Goal: Information Seeking & Learning: Find specific page/section

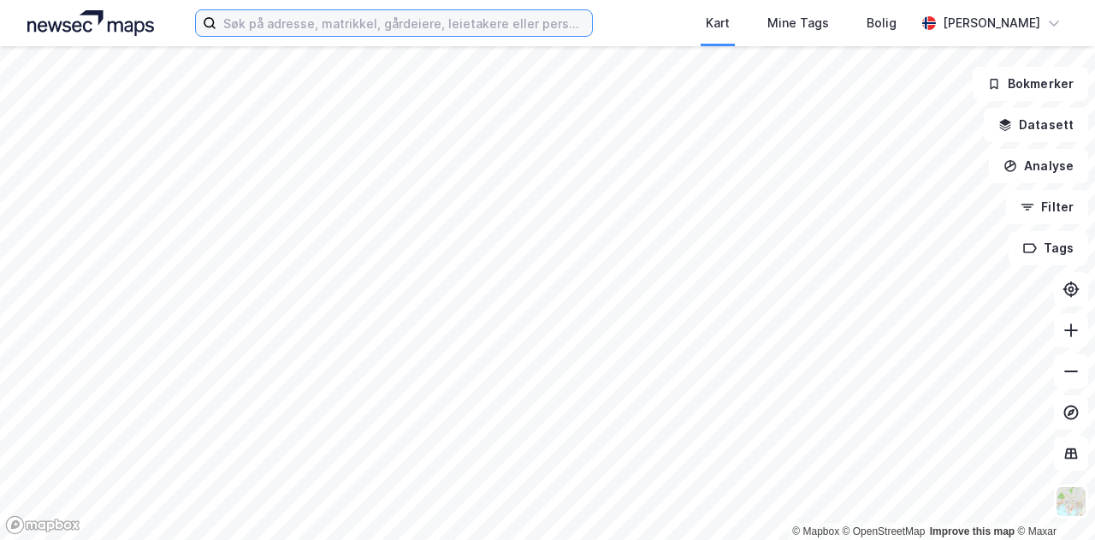
click at [294, 23] on input at bounding box center [403, 23] width 375 height 26
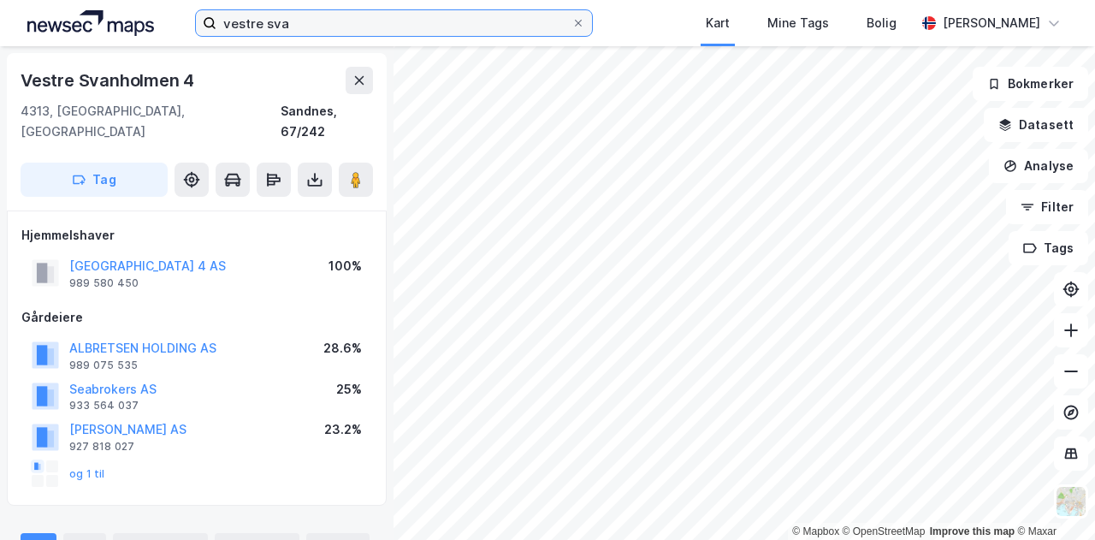
click at [326, 21] on input "vestre sva" at bounding box center [393, 23] width 355 height 26
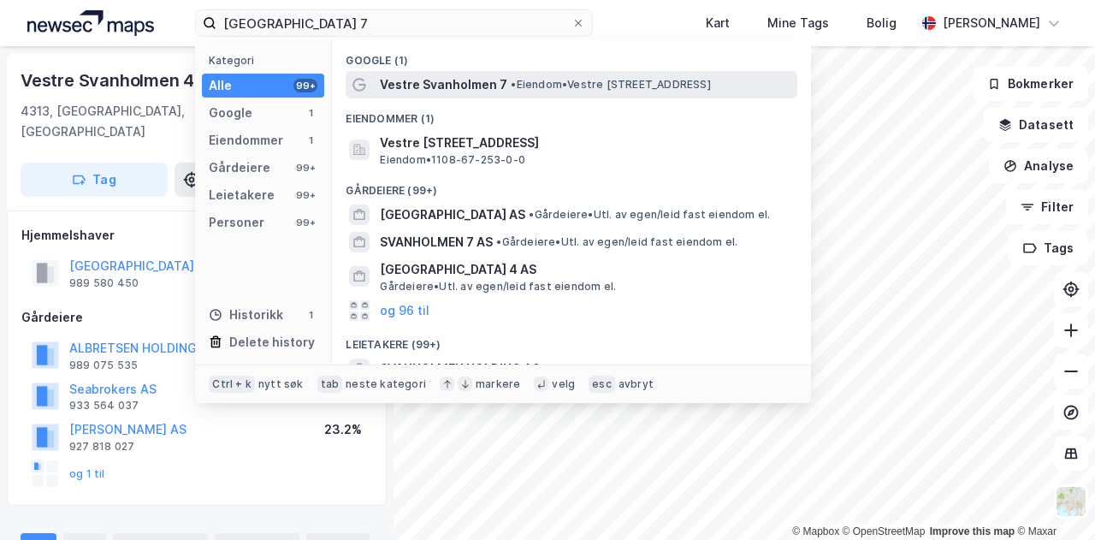
click at [494, 88] on span "Vestre Svanholmen 7" at bounding box center [443, 84] width 127 height 21
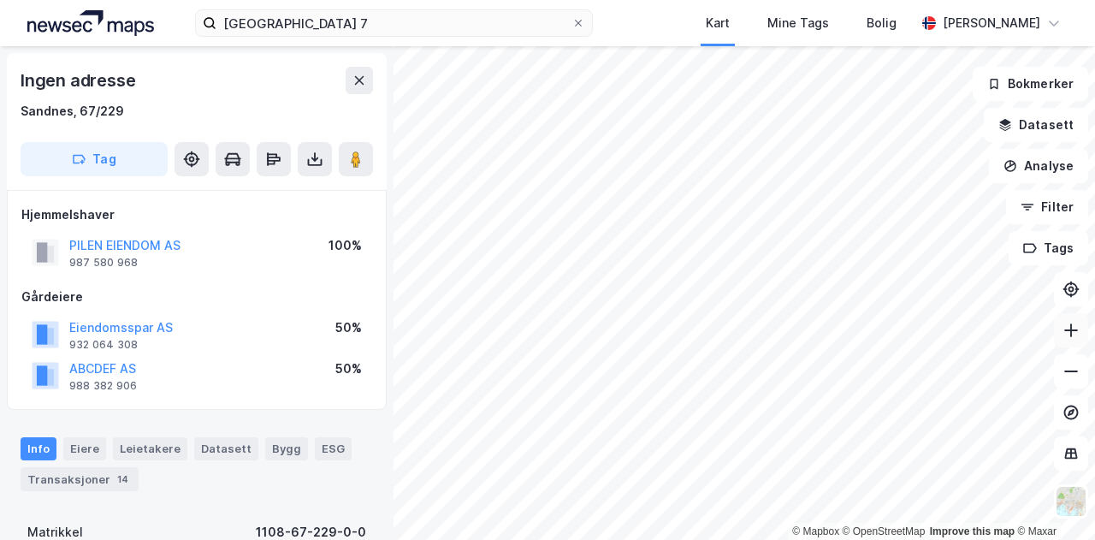
click at [1063, 328] on icon at bounding box center [1070, 330] width 17 height 17
click at [1073, 328] on icon at bounding box center [1070, 330] width 17 height 17
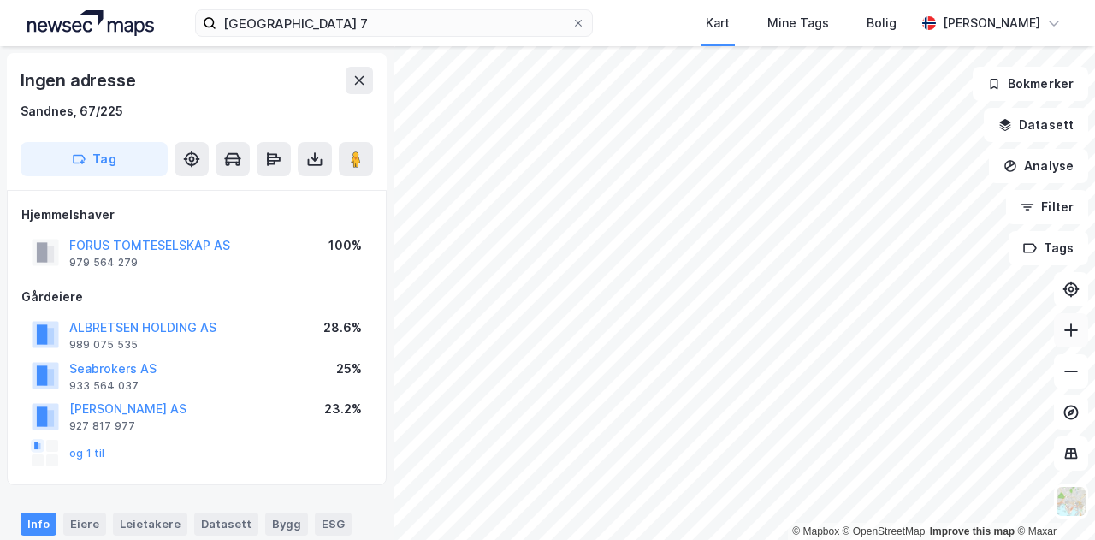
click at [1077, 332] on icon at bounding box center [1070, 330] width 17 height 17
click at [1069, 345] on button at bounding box center [1070, 330] width 34 height 34
click at [1064, 329] on icon at bounding box center [1071, 330] width 14 height 2
click at [1071, 373] on icon at bounding box center [1070, 371] width 17 height 17
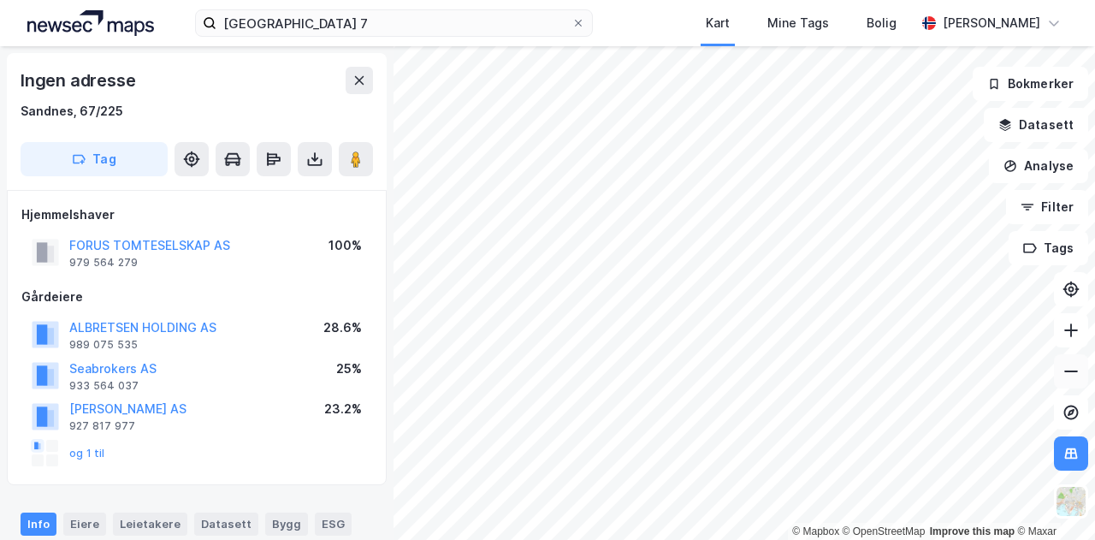
click at [1069, 370] on icon at bounding box center [1070, 371] width 17 height 17
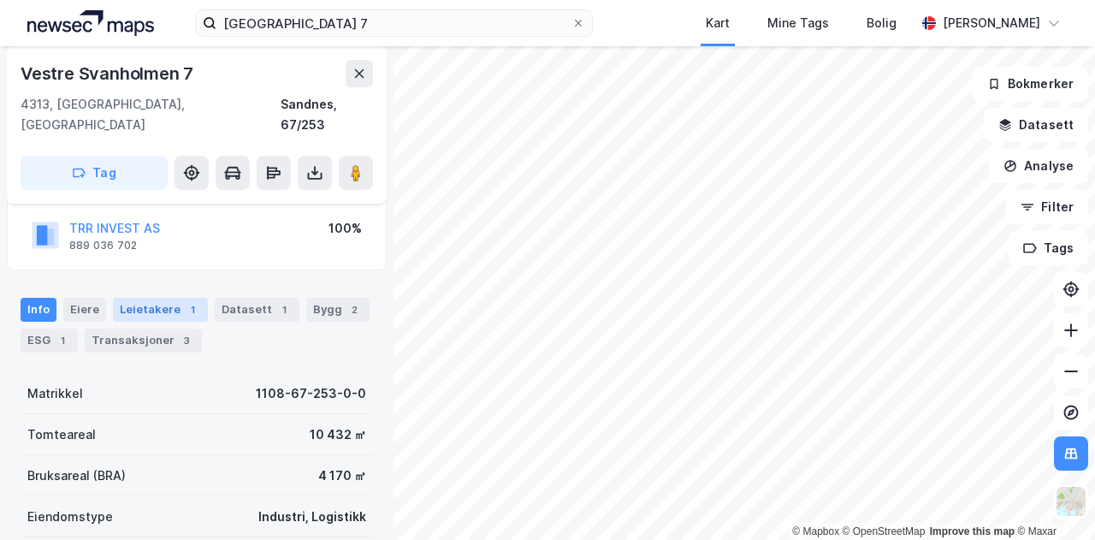
scroll to position [118, 0]
click at [1071, 371] on icon at bounding box center [1071, 371] width 14 height 2
click at [1064, 374] on icon at bounding box center [1070, 371] width 17 height 17
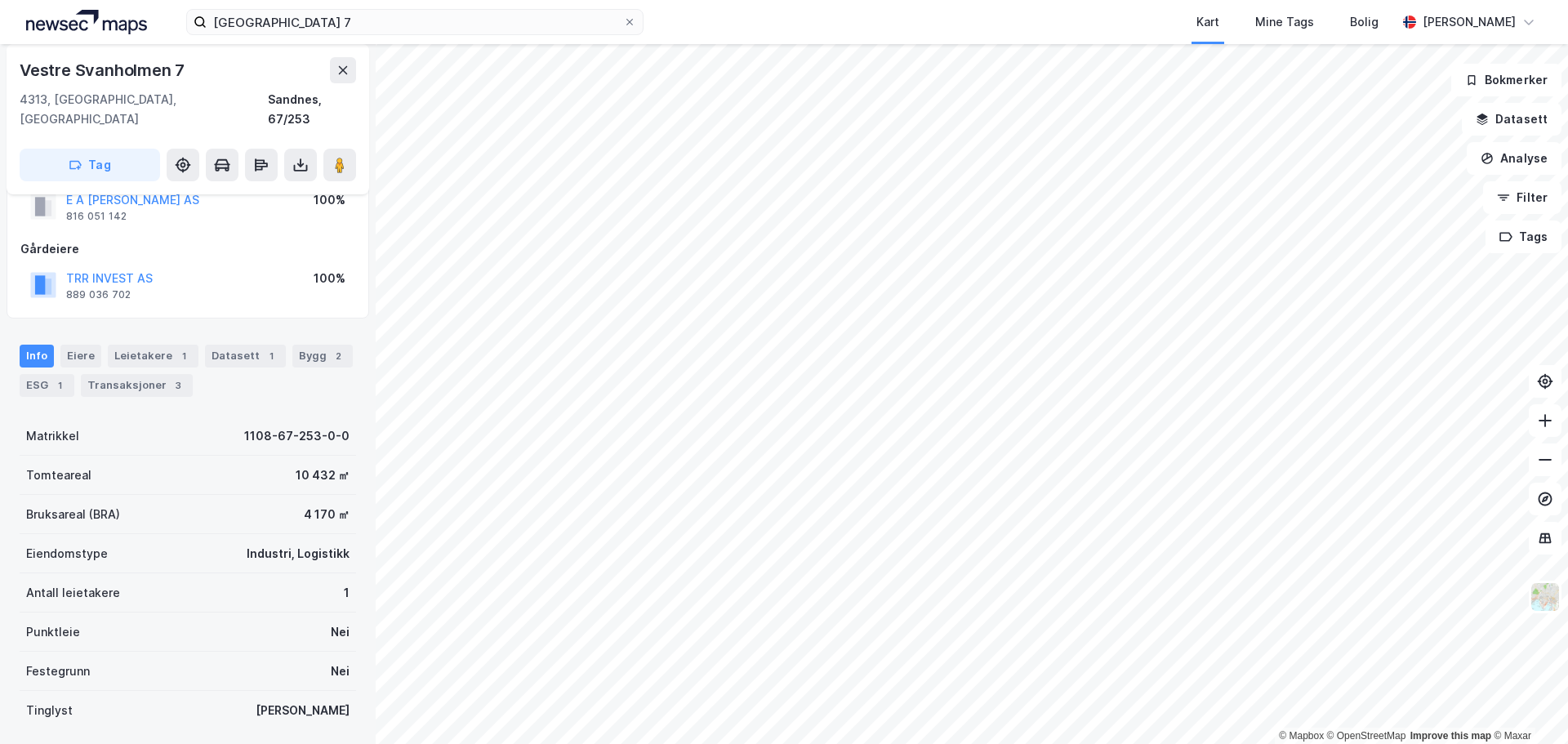
scroll to position [53, 0]
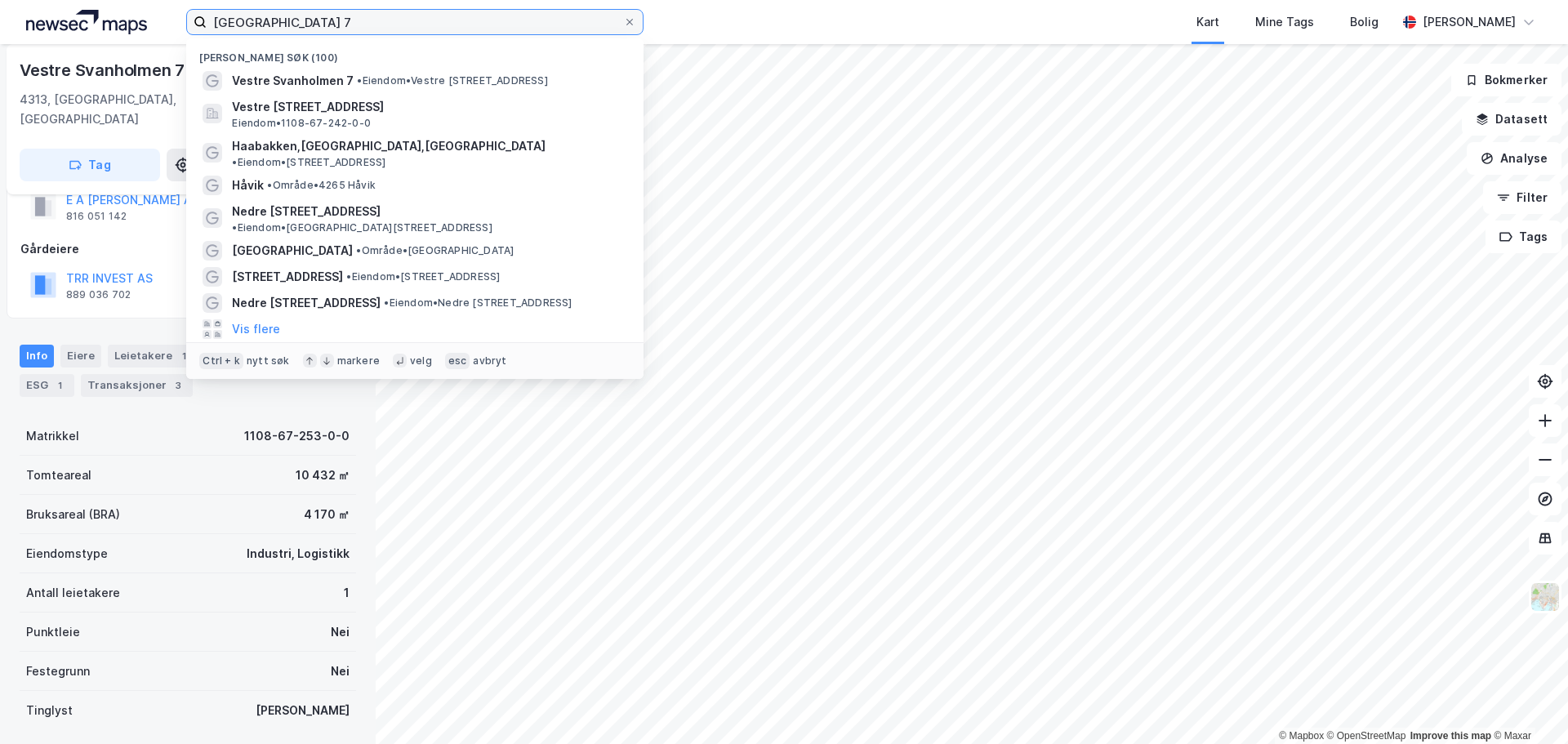
drag, startPoint x: 227, startPoint y: 15, endPoint x: 90, endPoint y: 12, distance: 137.0
click at [87, 12] on div "vestre svanholmen 7 Nylige søk (100) [GEOGRAPHIC_DATA] 7 • Eiendom • [STREET_AD…" at bounding box center [784, 22] width 1568 height 44
paste input "yensvingen 8"
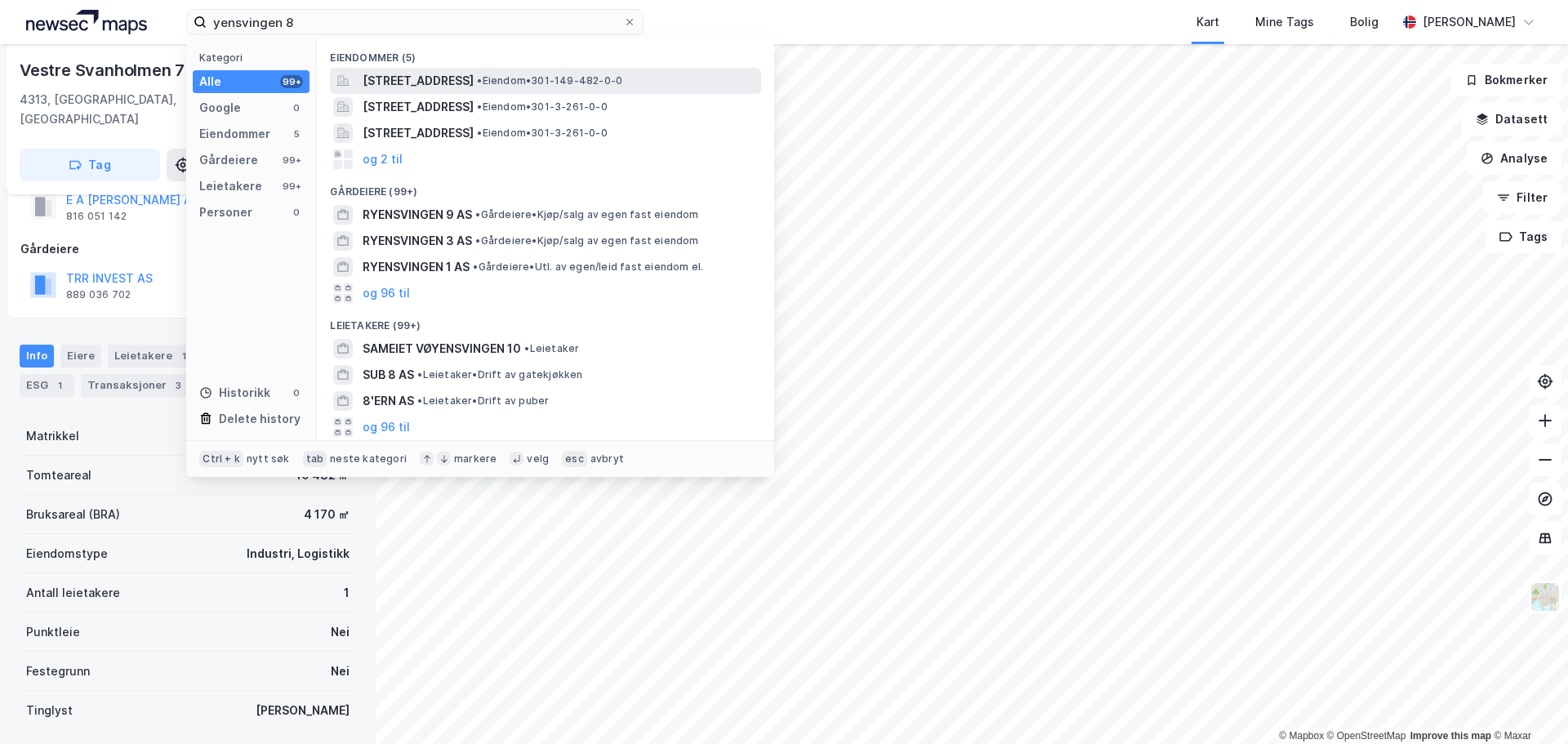
click at [380, 75] on span "[STREET_ADDRESS]" at bounding box center [418, 80] width 111 height 20
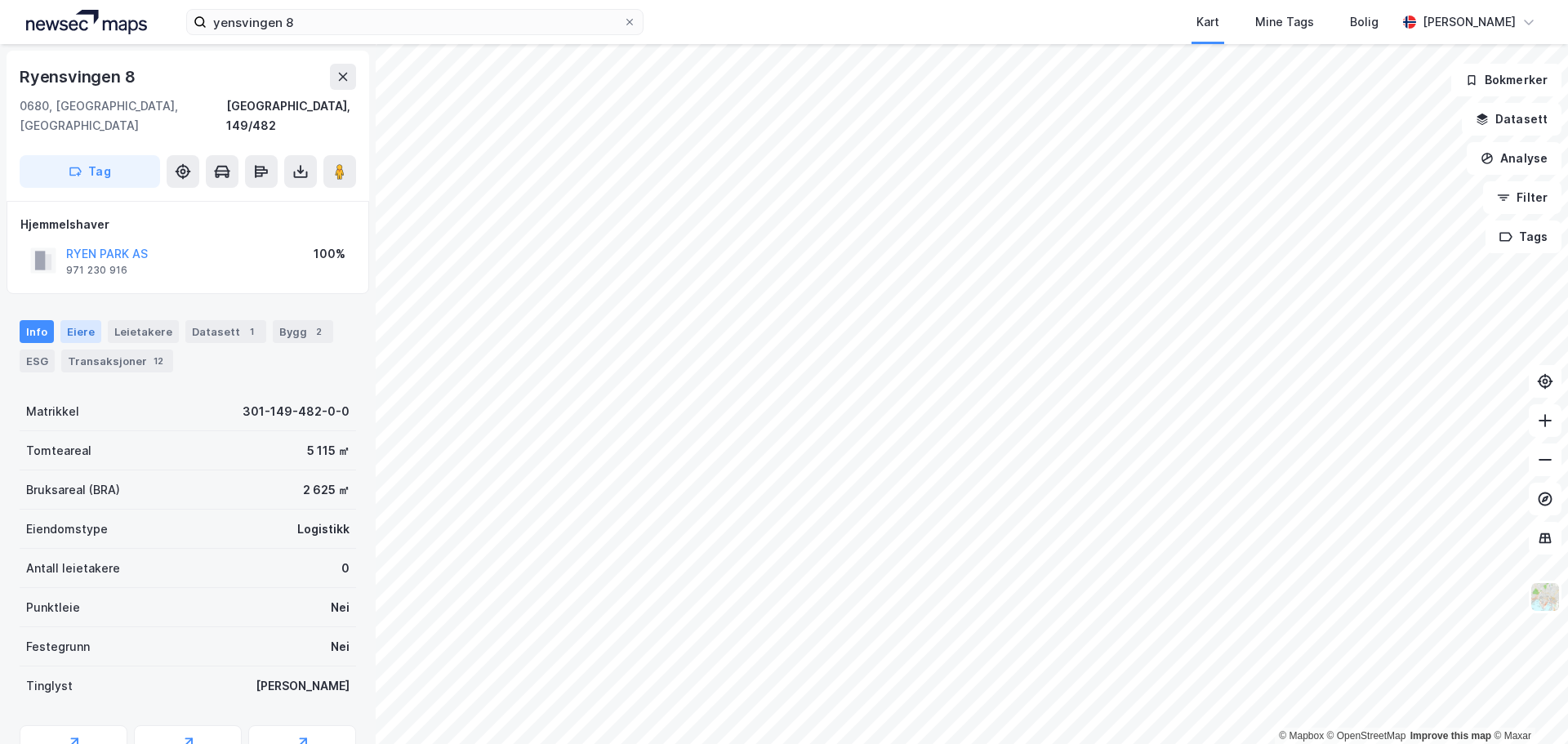
click at [74, 320] on div "Eiere" at bounding box center [80, 331] width 41 height 23
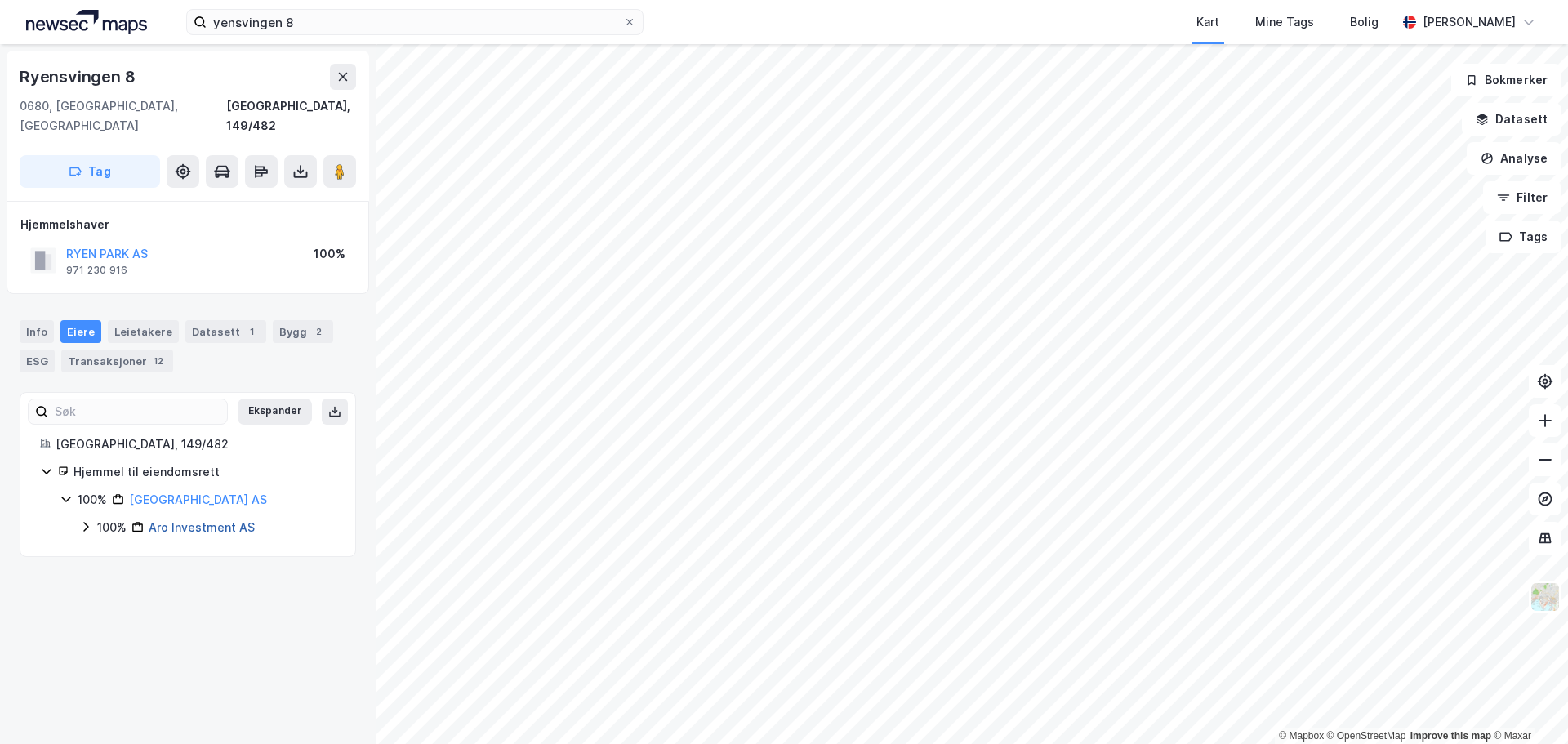
click at [219, 515] on link "Aro Investment AS" at bounding box center [201, 527] width 106 height 14
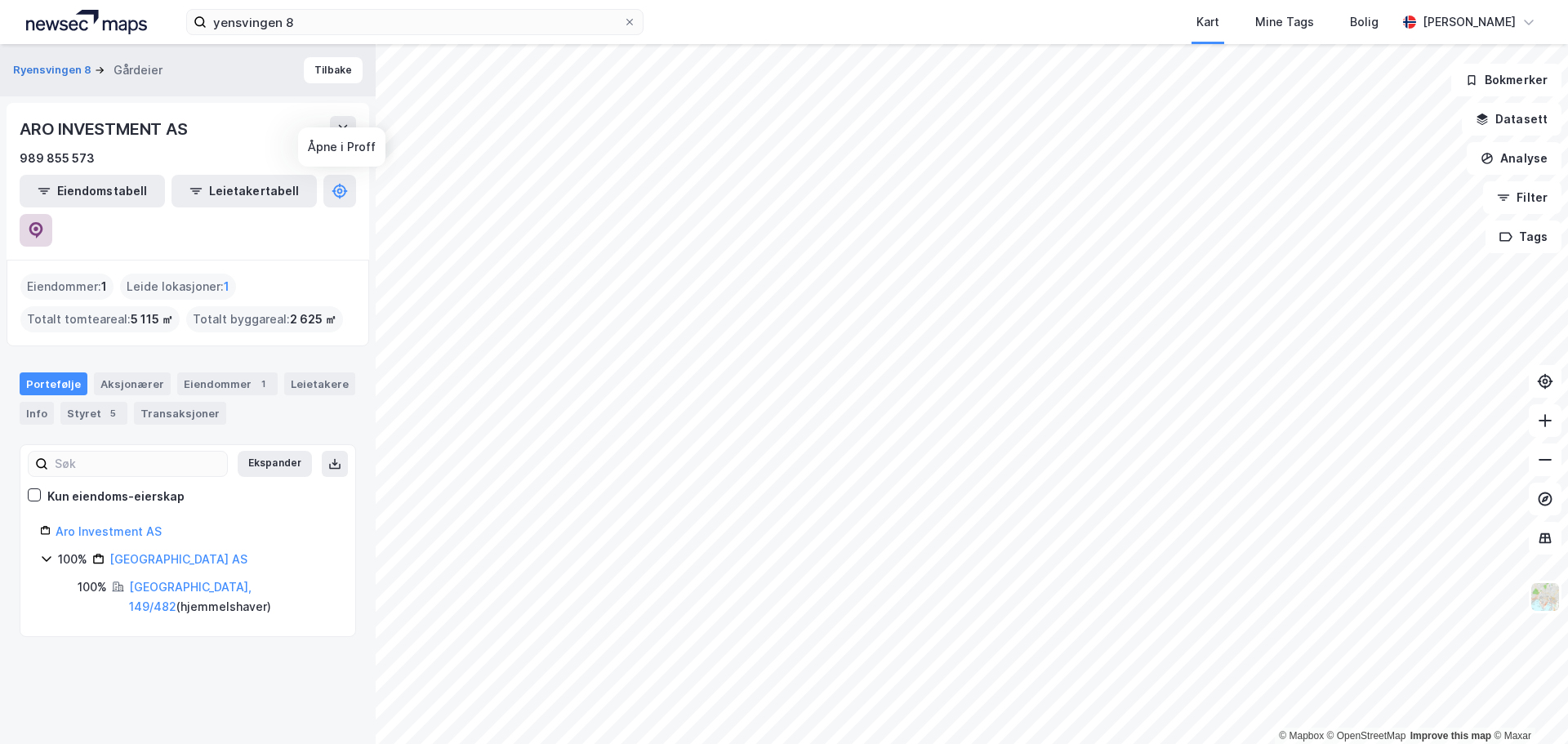
click at [53, 214] on button at bounding box center [36, 230] width 32 height 32
click at [246, 372] on div "Eiendommer 1" at bounding box center [227, 384] width 100 height 23
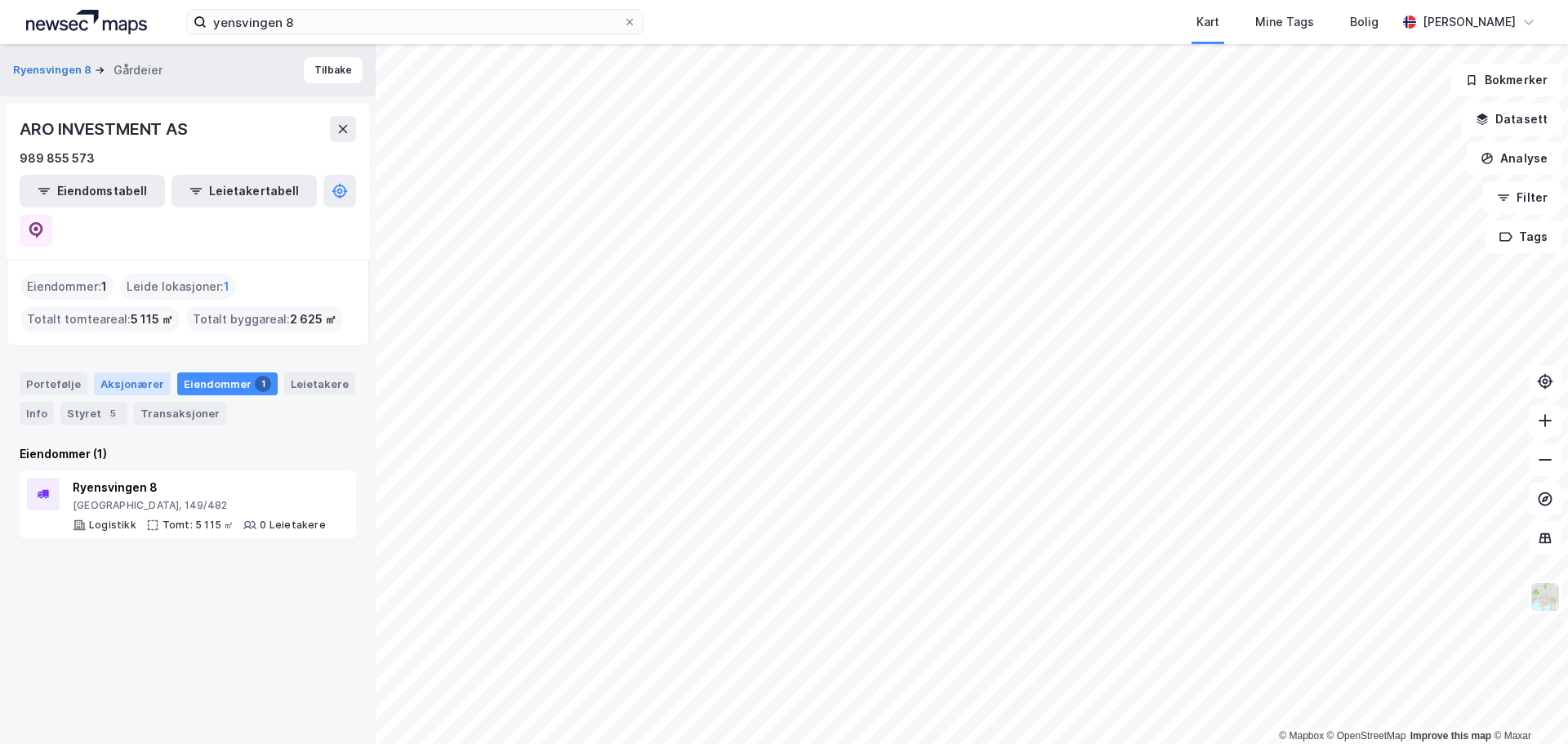
click at [134, 372] on div "Aksjonærer" at bounding box center [132, 384] width 76 height 23
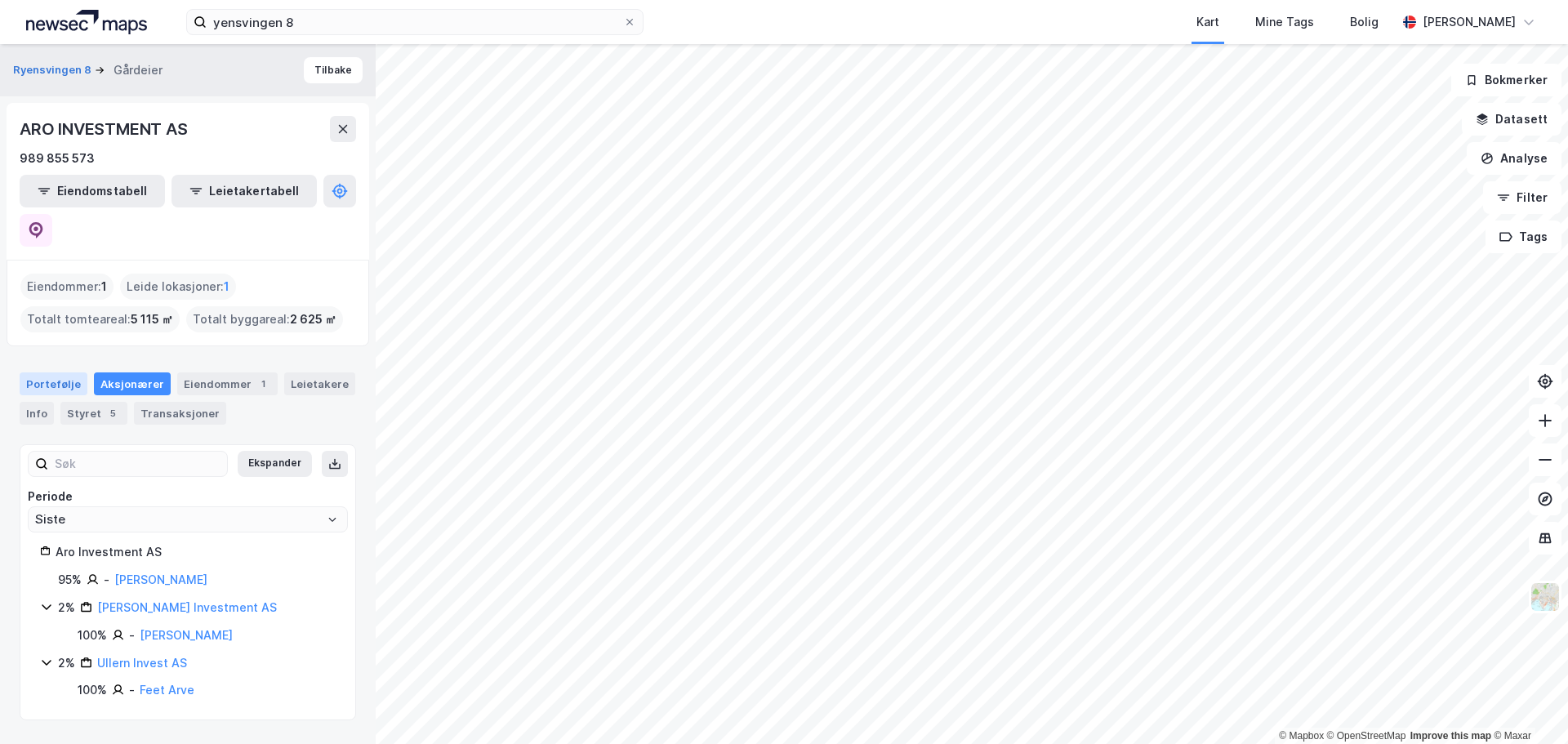
click at [54, 372] on div "Portefølje" at bounding box center [53, 384] width 68 height 23
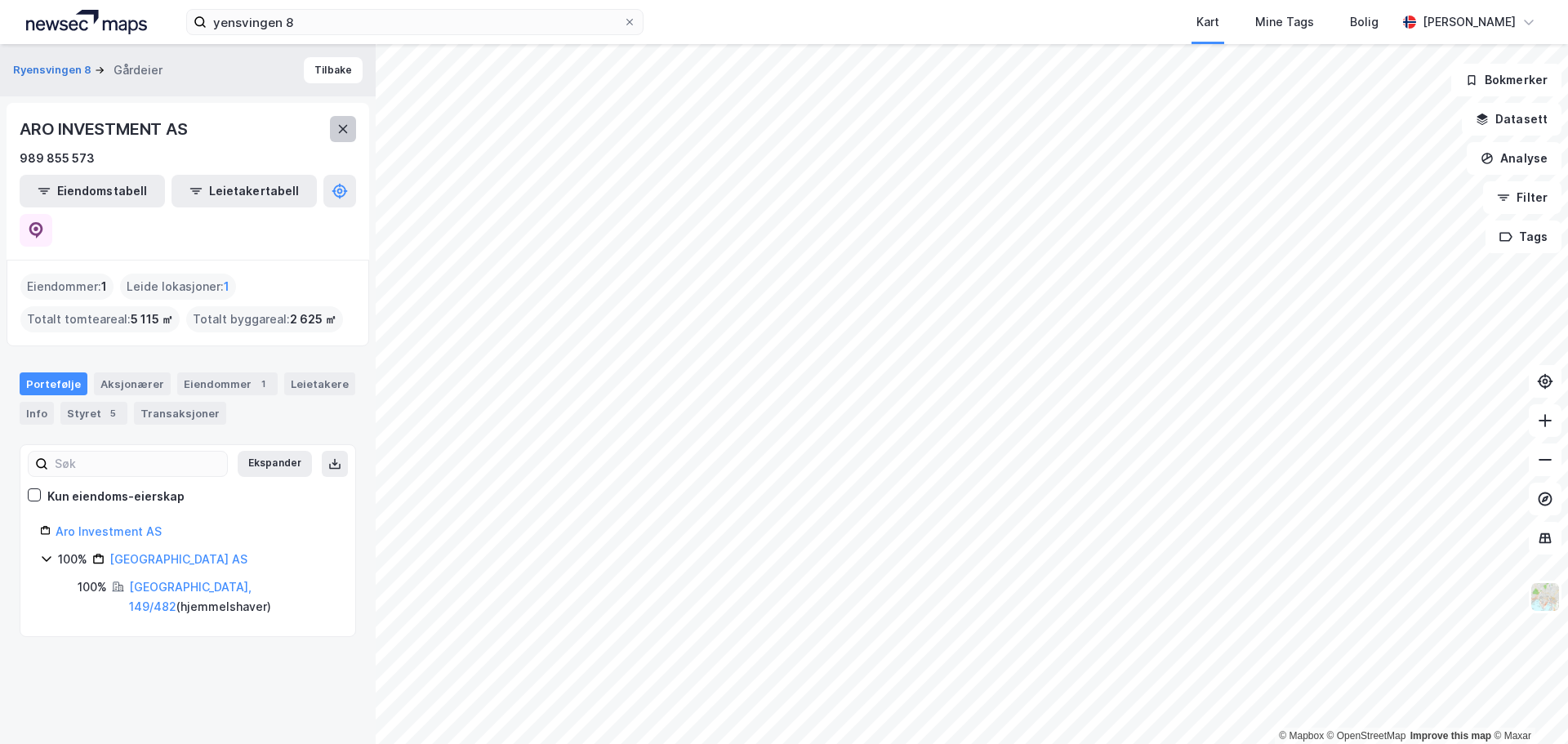
click at [345, 133] on icon at bounding box center [343, 129] width 13 height 13
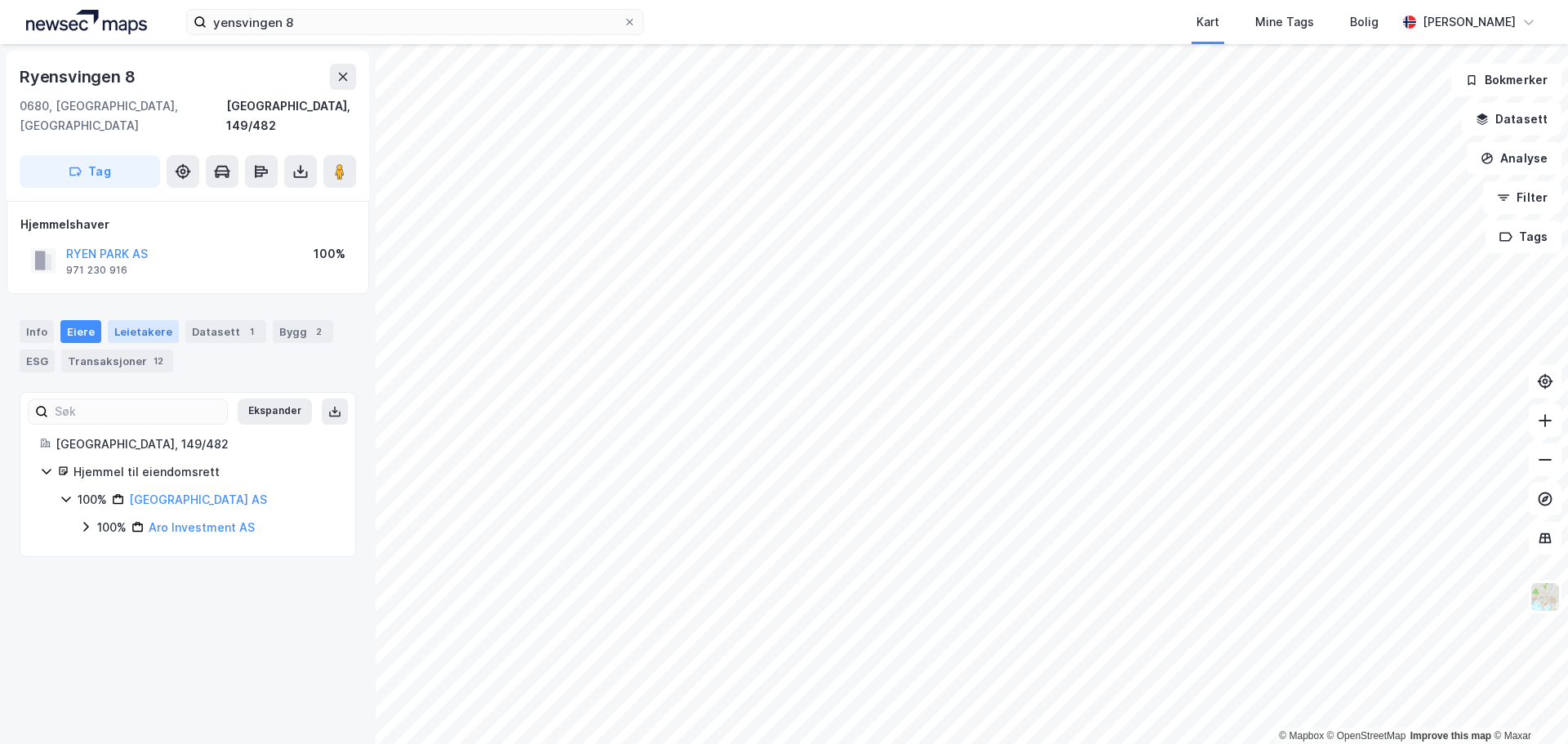
click at [137, 320] on div "Leietakere" at bounding box center [143, 331] width 71 height 23
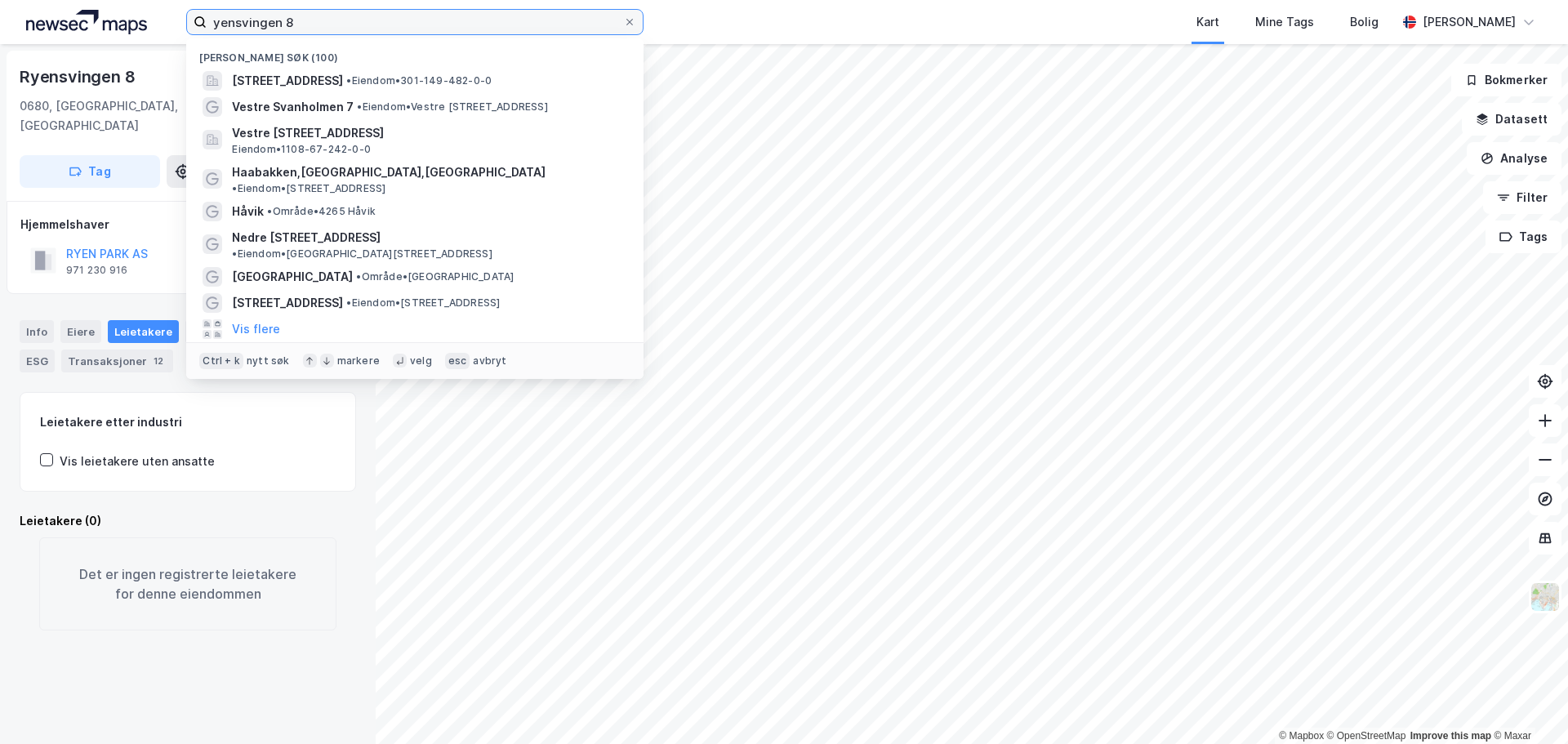
drag, startPoint x: 448, startPoint y: 22, endPoint x: 3, endPoint y: 29, distance: 445.1
click at [15, 25] on div "yensvingen 8 Nylige søk (100) [STREET_ADDRESS] • Eiendom • 301-149-482-0-0 Vest…" at bounding box center [784, 22] width 1568 height 44
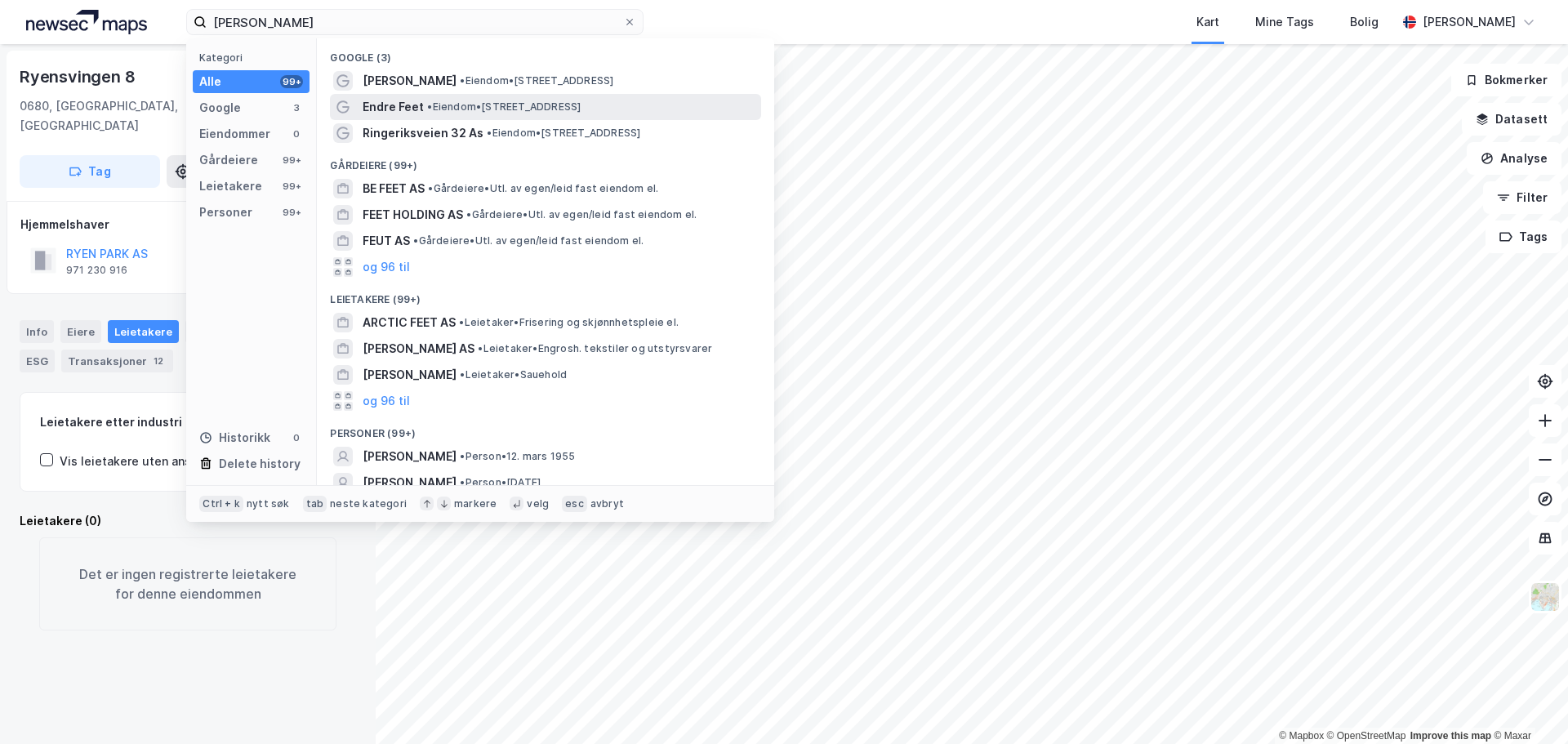
click at [521, 94] on div "[PERSON_NAME] Feet • Eiendom • [STREET_ADDRESS]" at bounding box center [544, 106] width 431 height 26
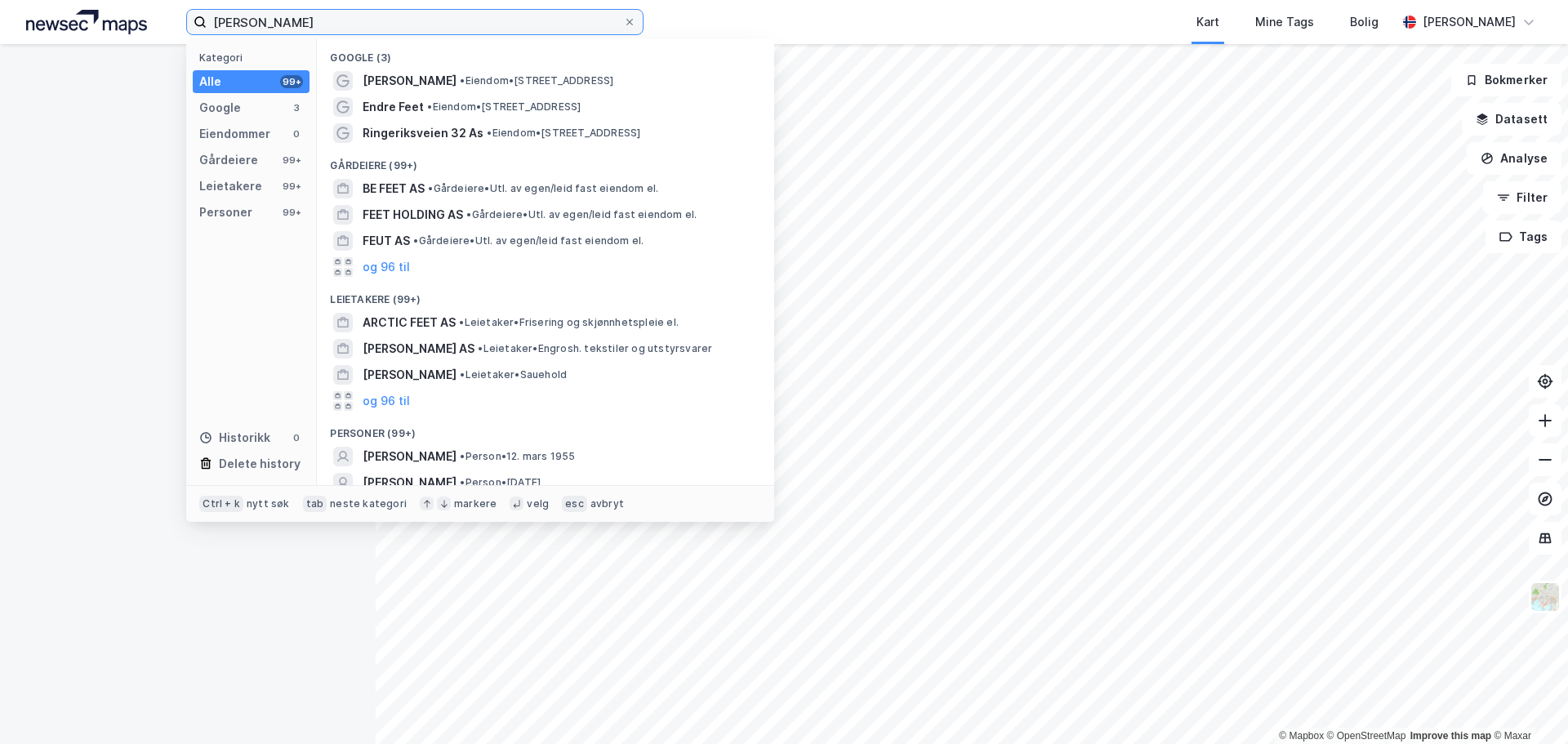
click at [335, 24] on input "[PERSON_NAME]" at bounding box center [414, 22] width 416 height 25
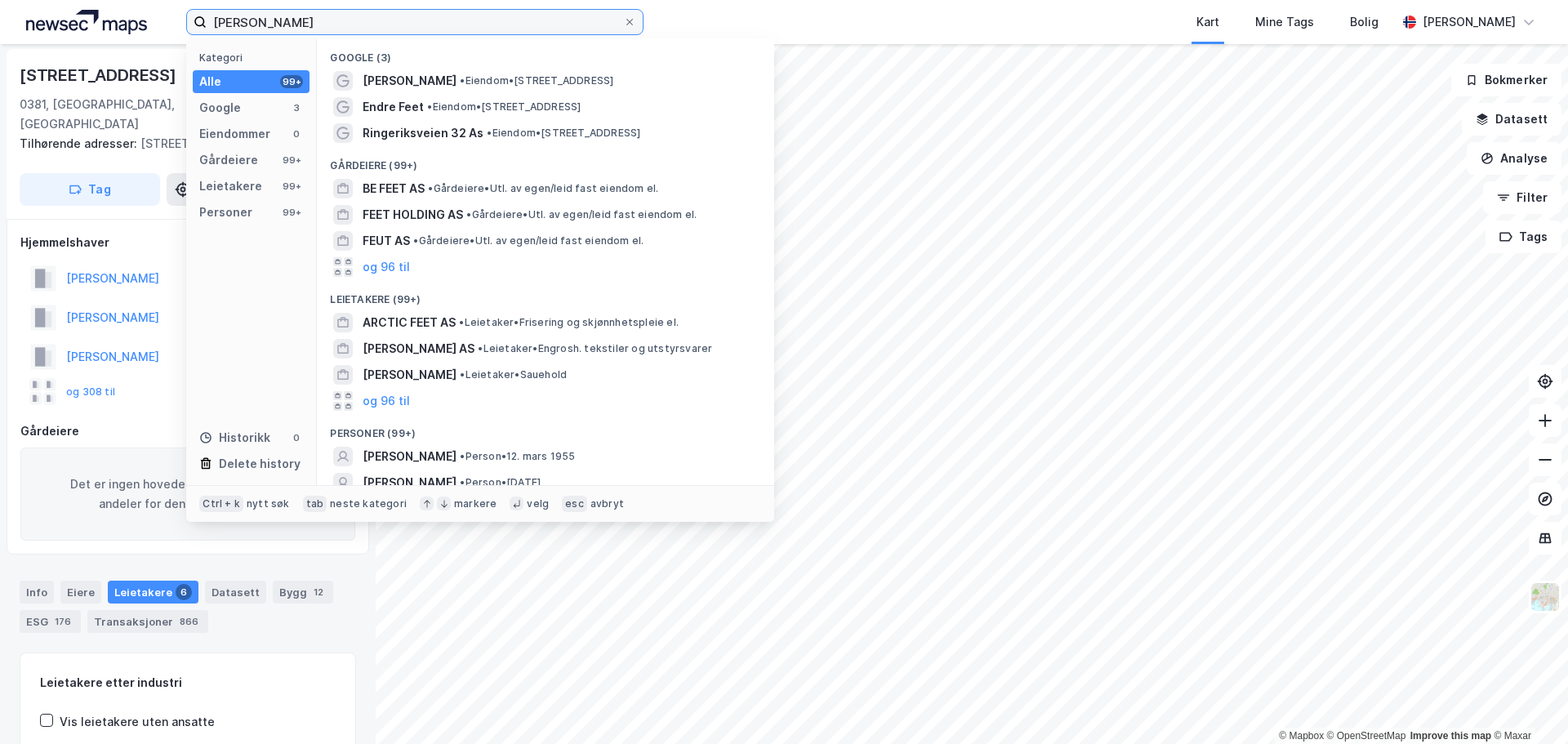
scroll to position [63, 0]
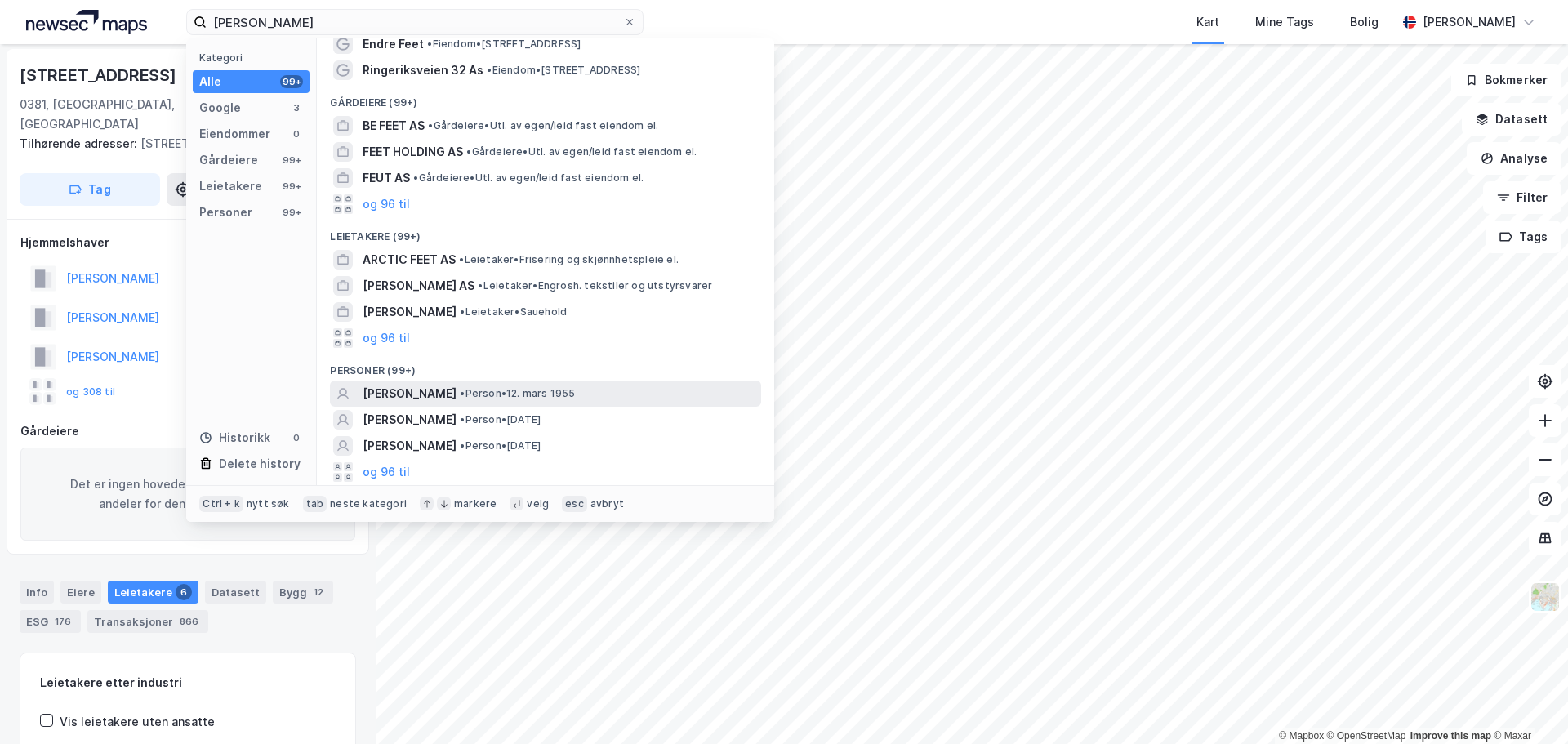
click at [386, 392] on span "[PERSON_NAME]" at bounding box center [410, 393] width 94 height 20
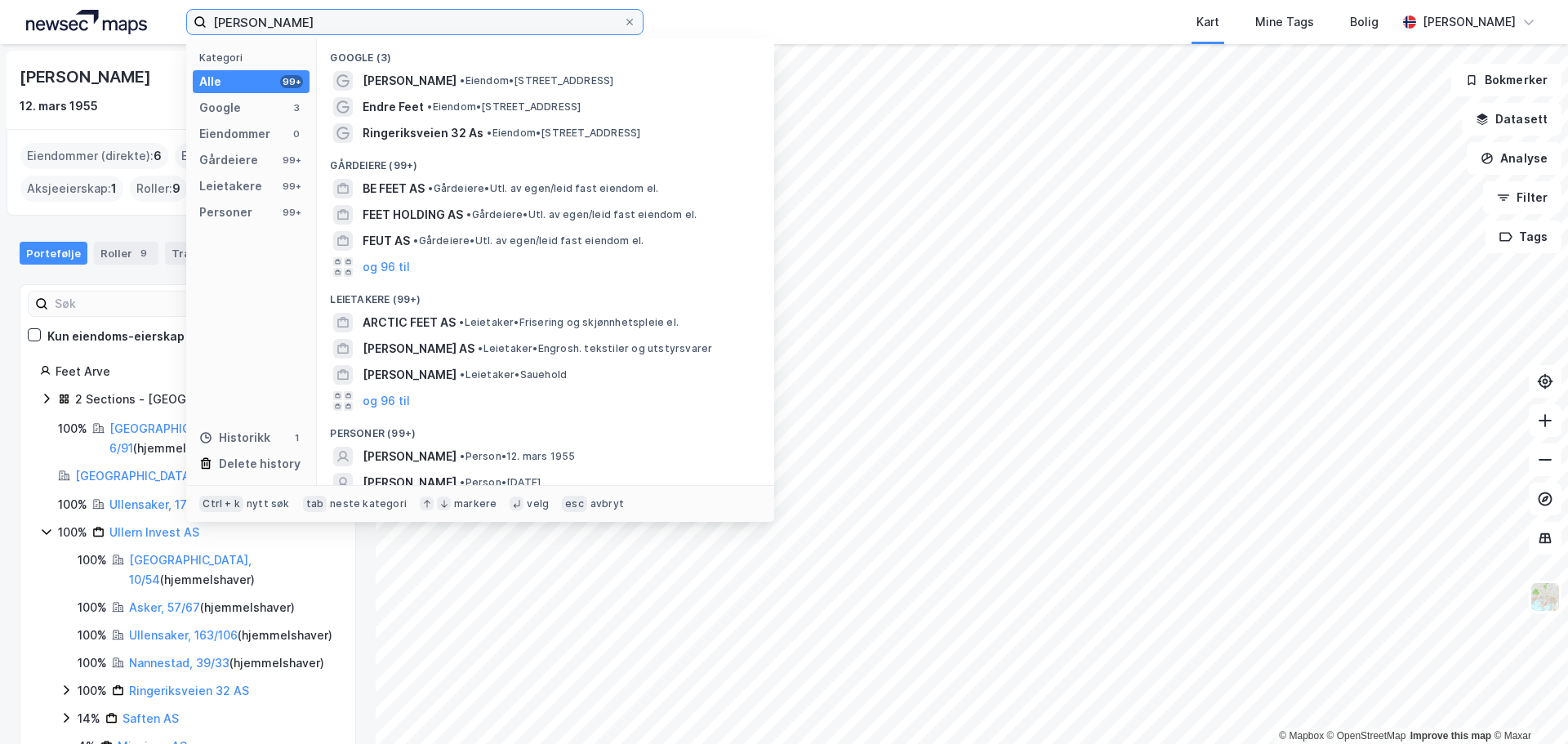
drag, startPoint x: 332, startPoint y: 16, endPoint x: 94, endPoint y: 12, distance: 238.0
click at [94, 12] on div "[PERSON_NAME] Kategori Alle 99+ Google 3 Eiendommer 0 Gårdeiere 99+ Leietakere …" at bounding box center [784, 22] width 1568 height 44
type input "[STREET_ADDRESS]"
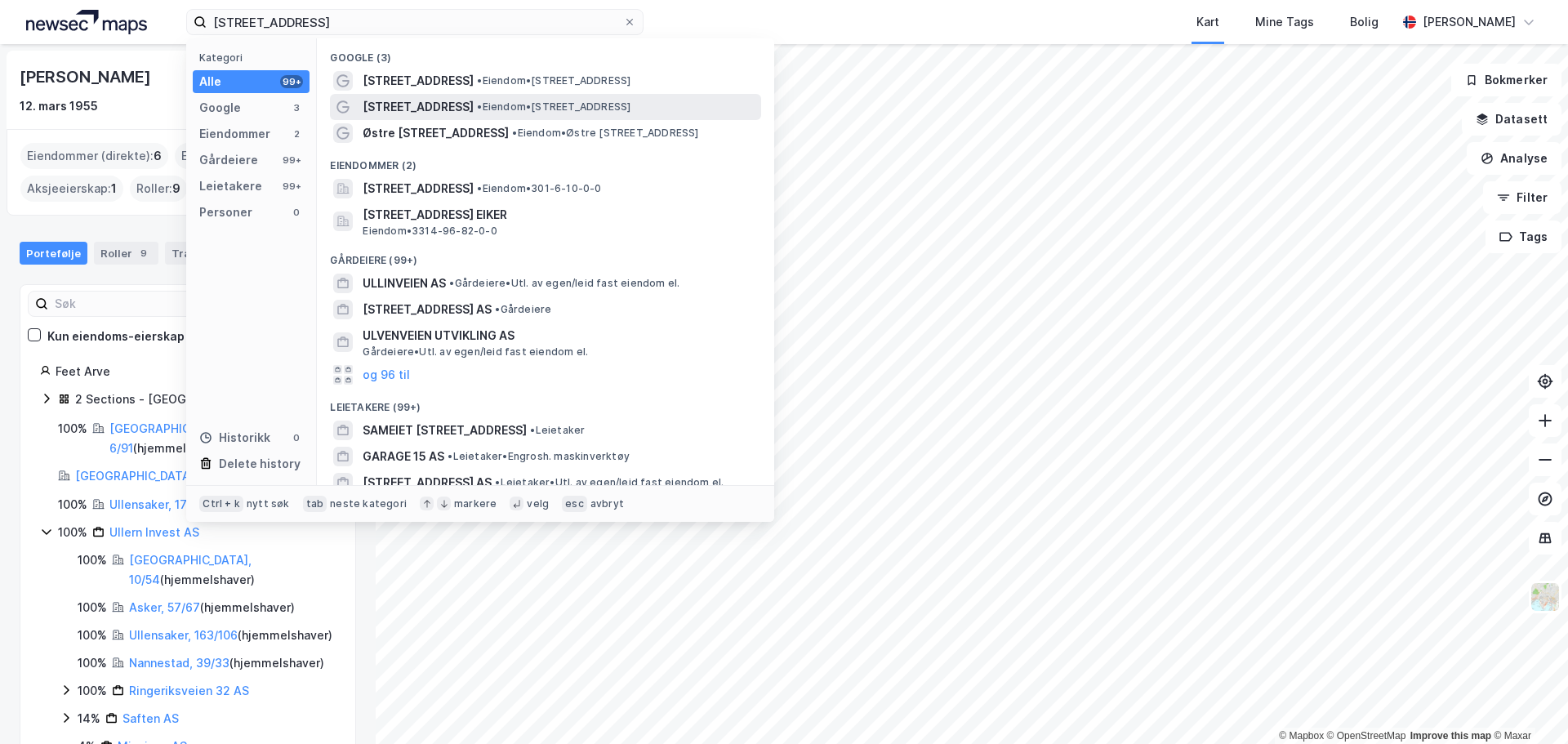
click at [477, 112] on span "• Eiendom • [STREET_ADDRESS]" at bounding box center [553, 107] width 154 height 13
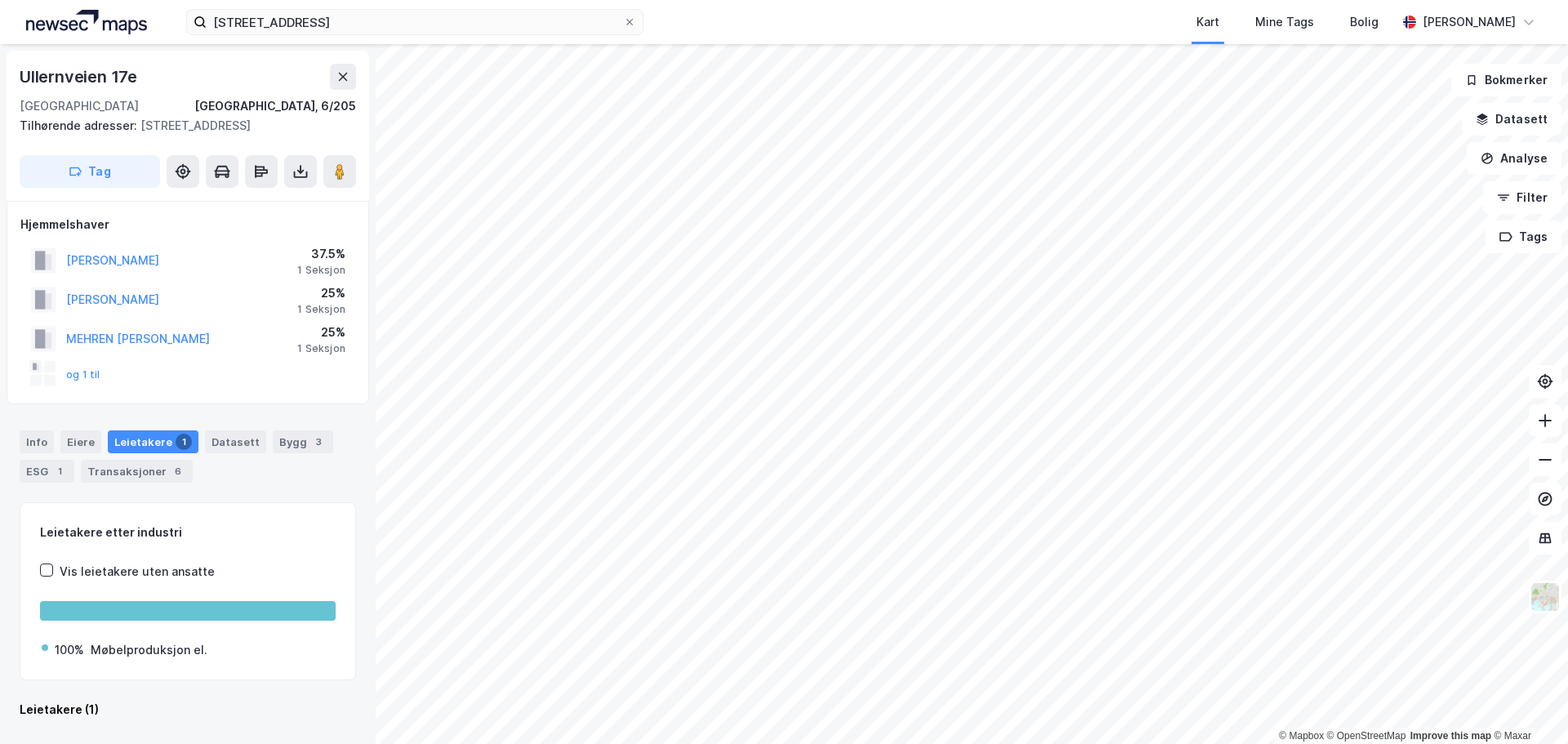
scroll to position [2, 0]
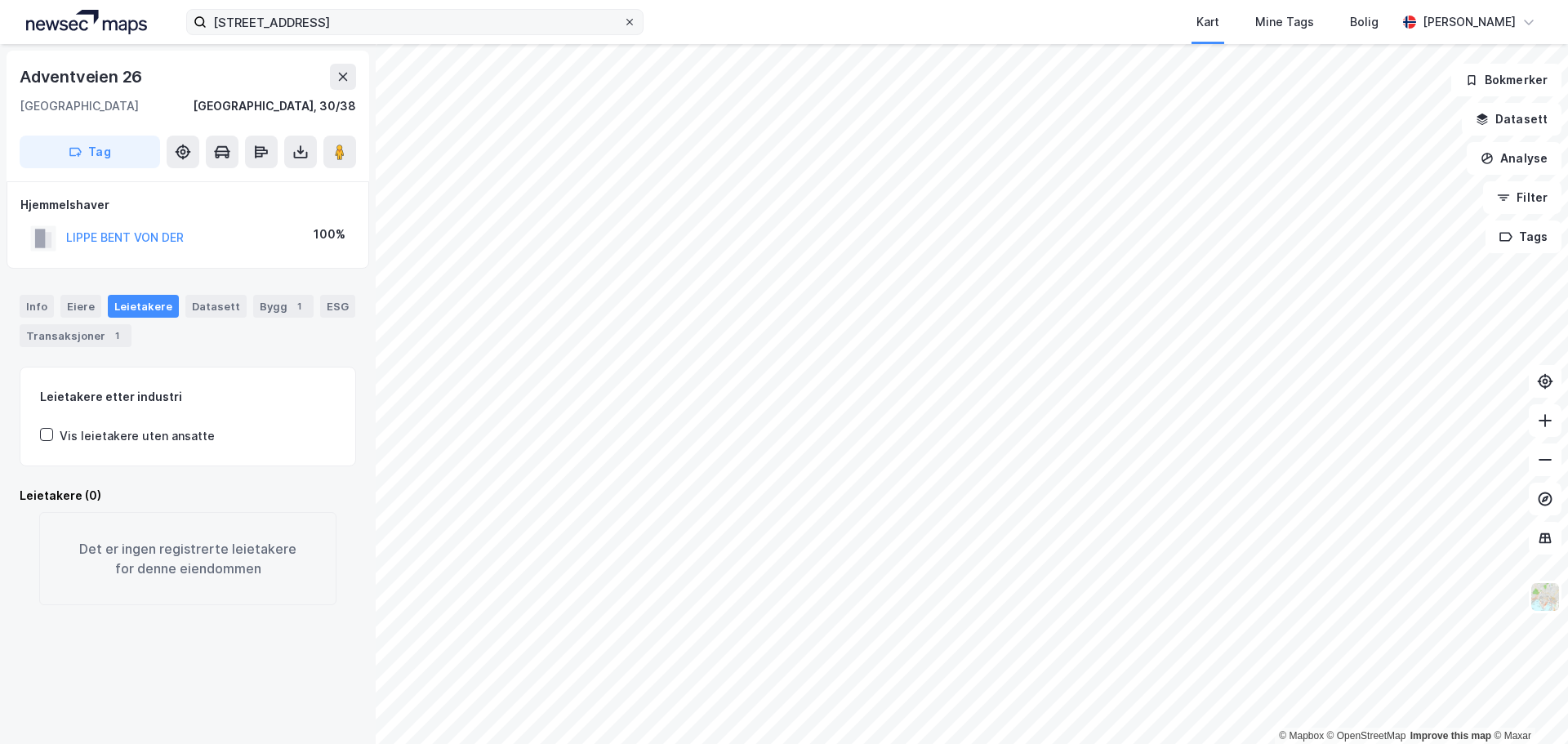
click at [628, 23] on icon at bounding box center [629, 22] width 10 height 10
click at [623, 23] on input "[STREET_ADDRESS]" at bounding box center [414, 22] width 416 height 25
